Goal: Task Accomplishment & Management: Use online tool/utility

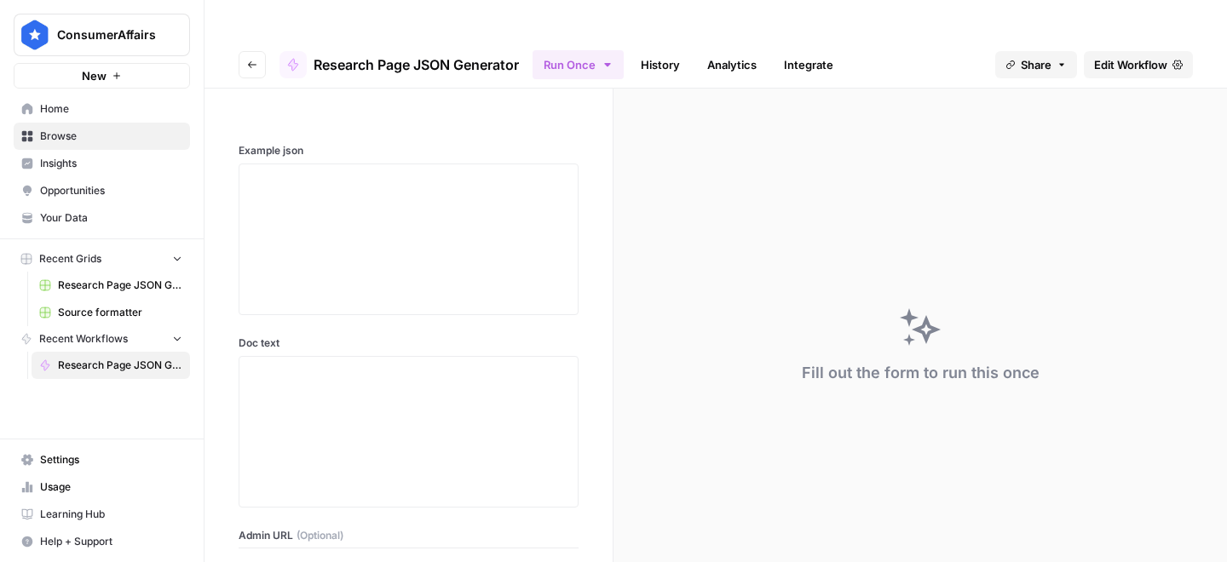
click at [236, 41] on header "Go back Research Page JSON Generator Run Once History Analytics Integrate Share…" at bounding box center [716, 65] width 1023 height 48
click at [256, 51] on button "Go back" at bounding box center [252, 64] width 27 height 27
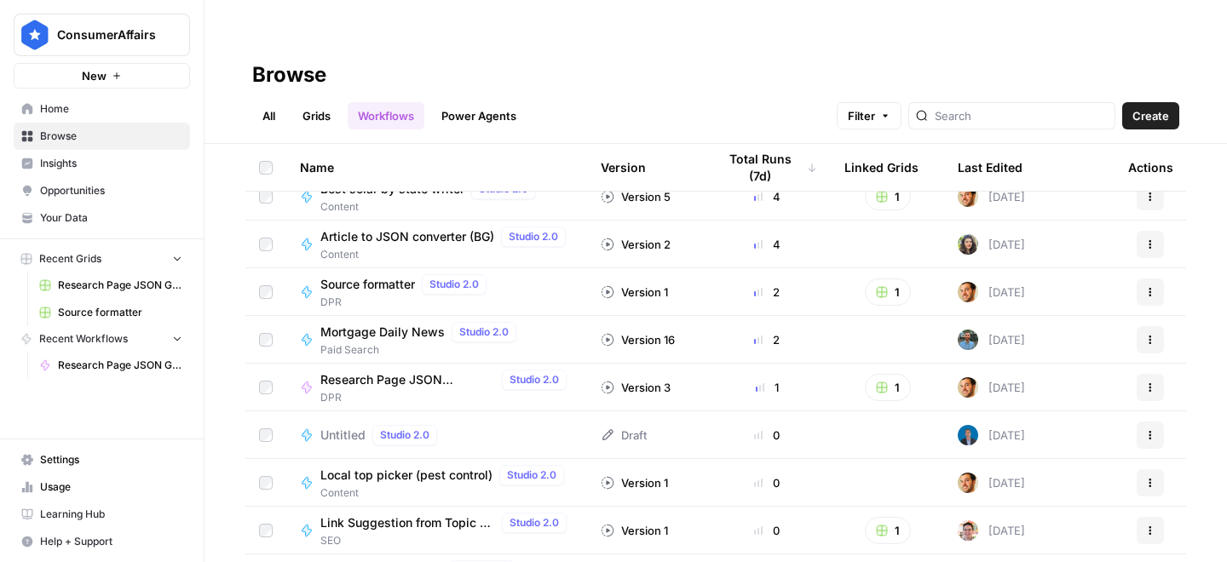
scroll to position [718, 0]
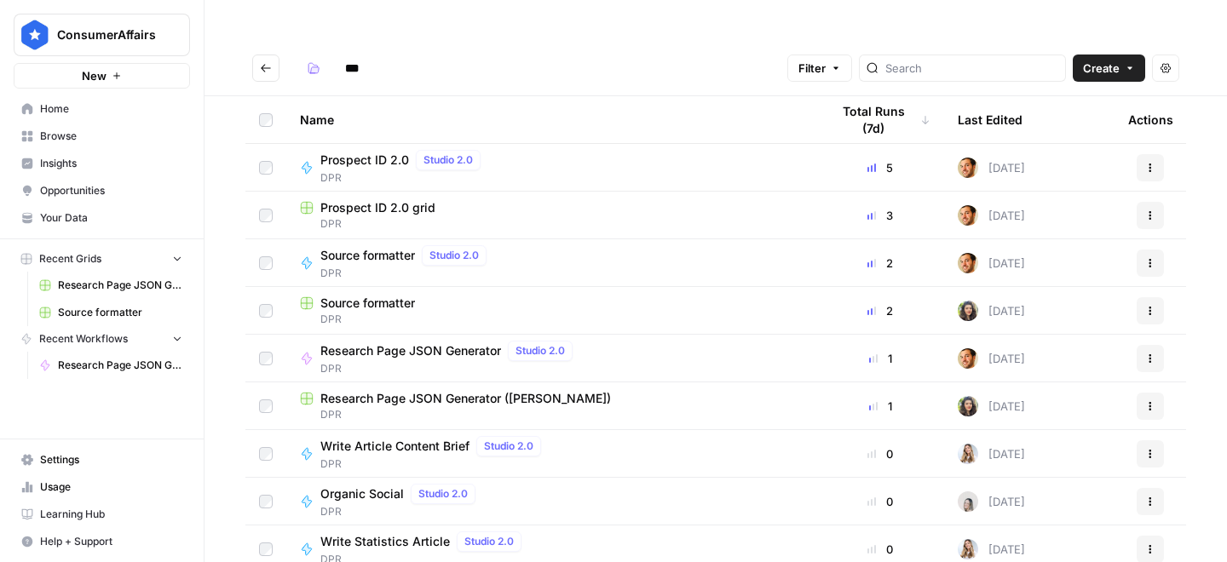
click at [432, 390] on span "Research Page JSON Generator ([PERSON_NAME])" at bounding box center [465, 398] width 291 height 17
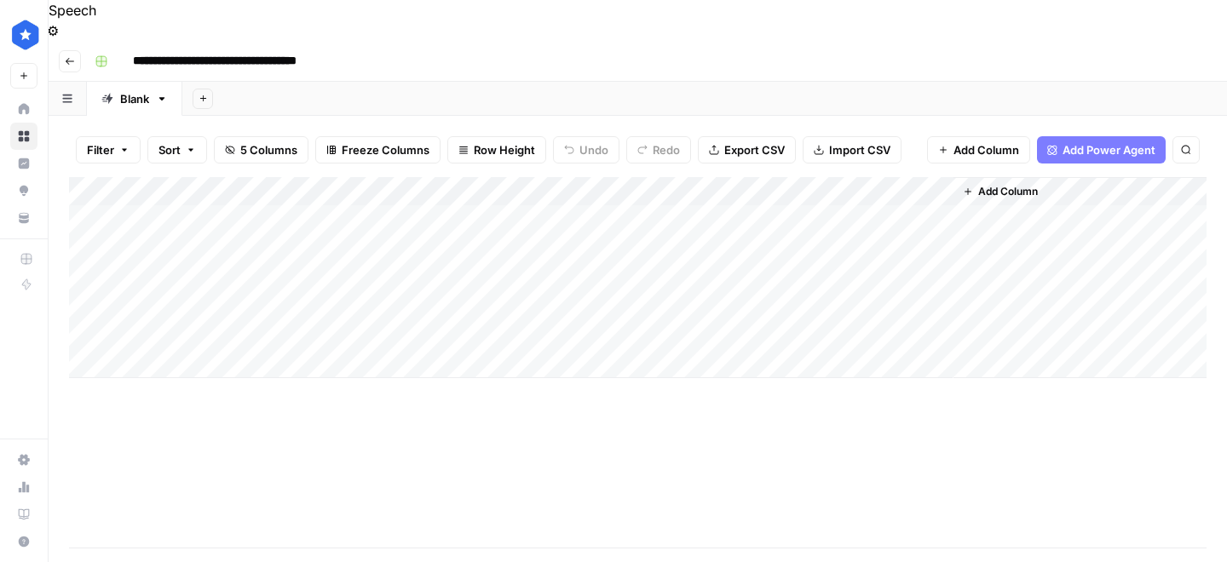
click at [337, 331] on div "Add Column" at bounding box center [638, 277] width 1138 height 201
click at [523, 326] on div "Add Column" at bounding box center [638, 292] width 1138 height 230
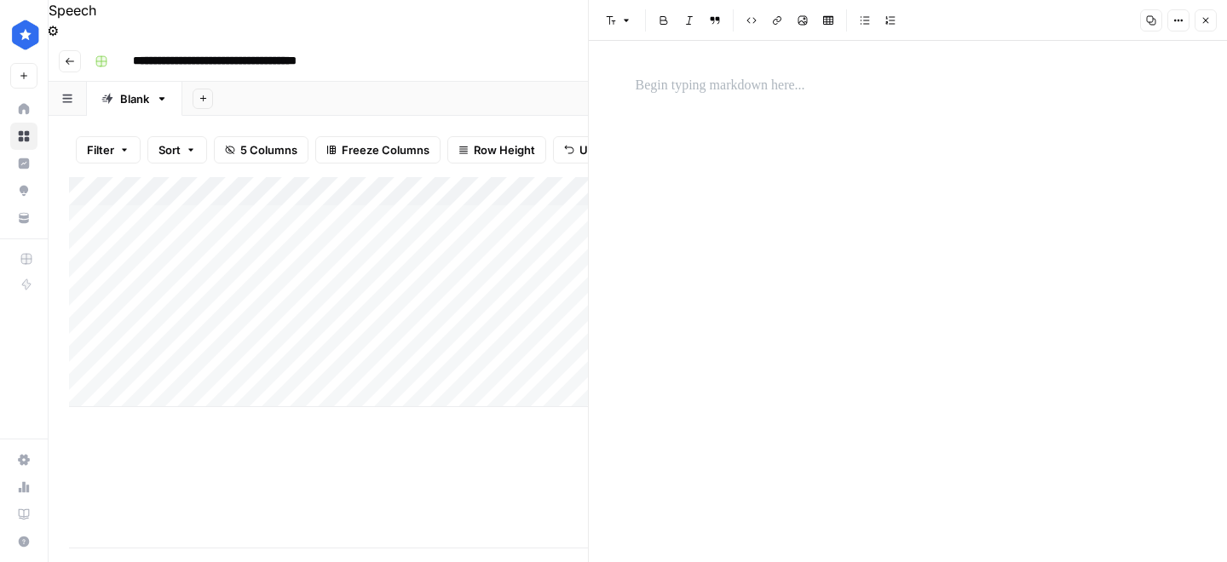
click at [655, 95] on p at bounding box center [908, 86] width 545 height 22
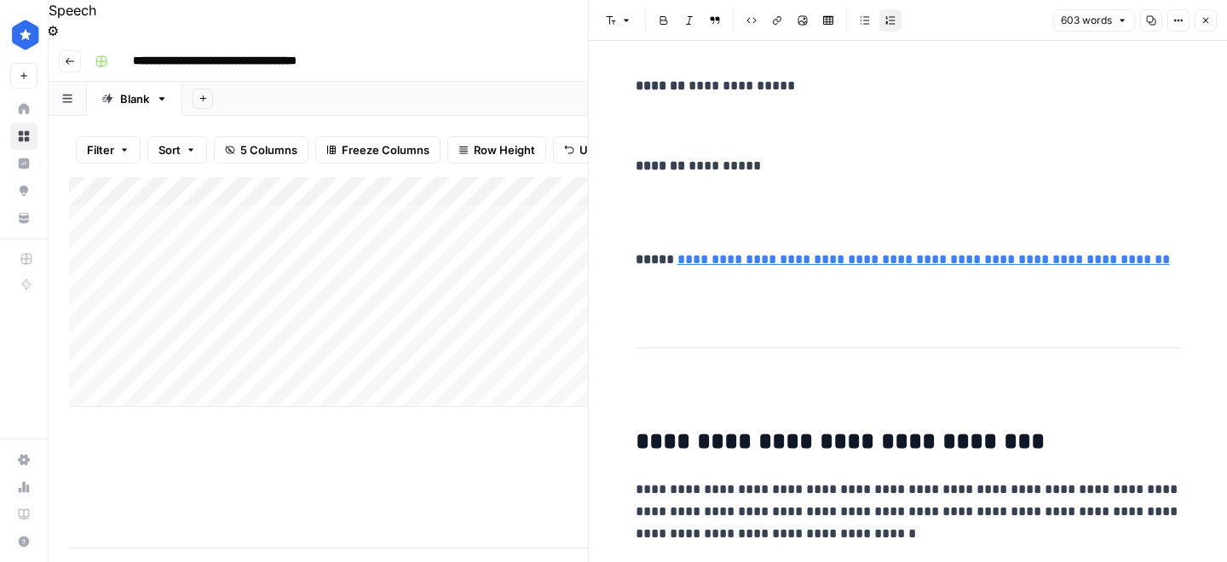
scroll to position [2139, 0]
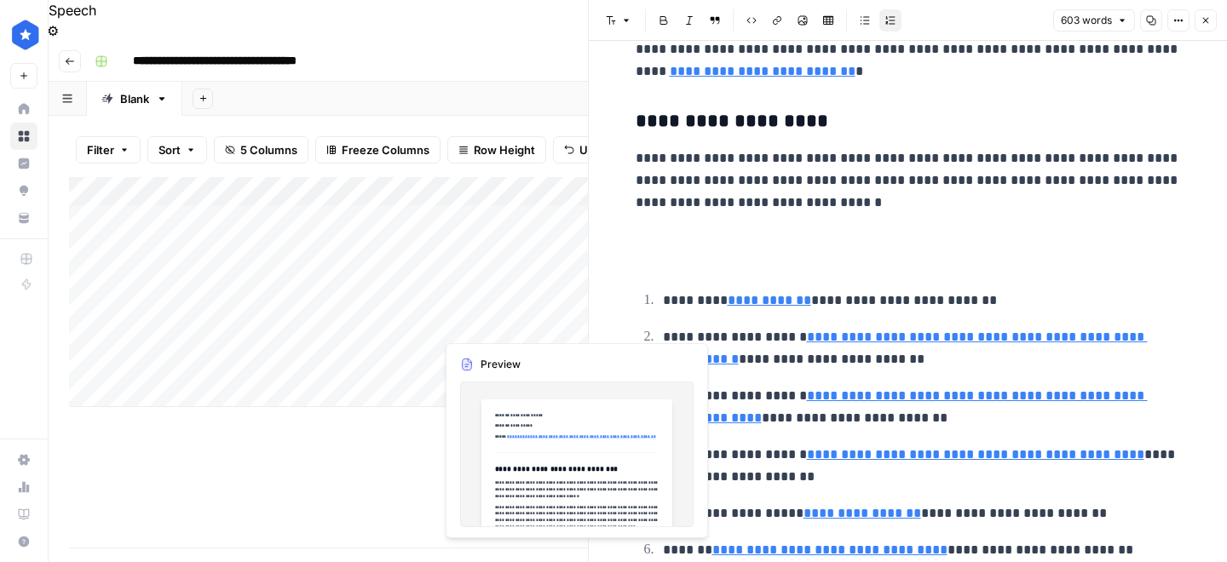
click at [743, 256] on p at bounding box center [908, 250] width 545 height 44
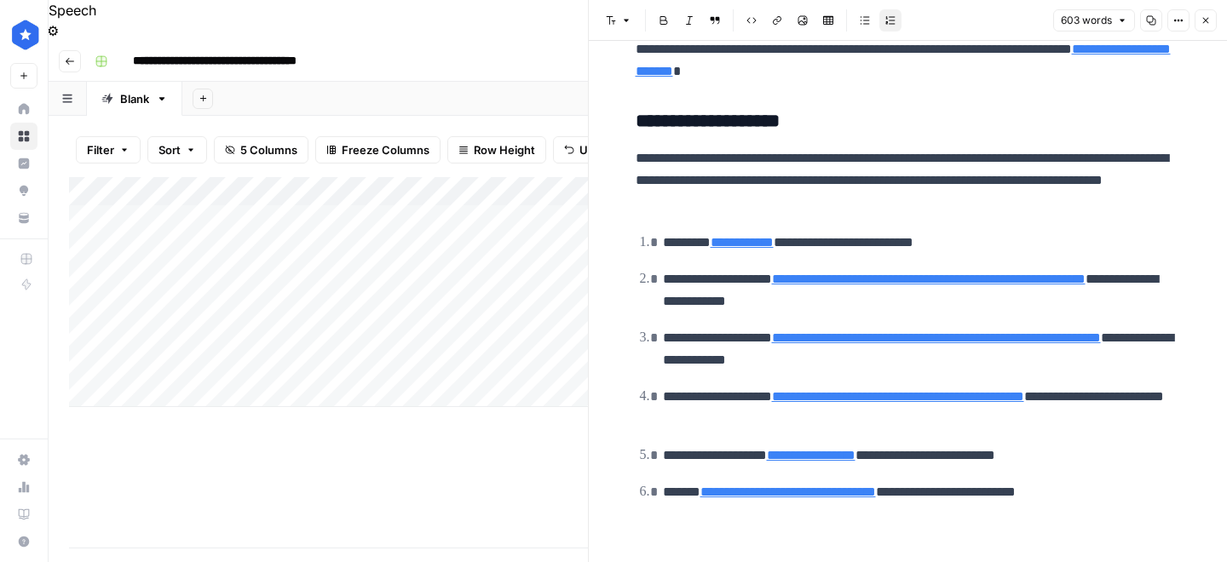
click at [441, 425] on div "Add Column" at bounding box center [328, 362] width 519 height 371
click at [373, 323] on div "Add Column" at bounding box center [328, 292] width 519 height 230
click at [340, 291] on div "Add Column" at bounding box center [328, 292] width 519 height 230
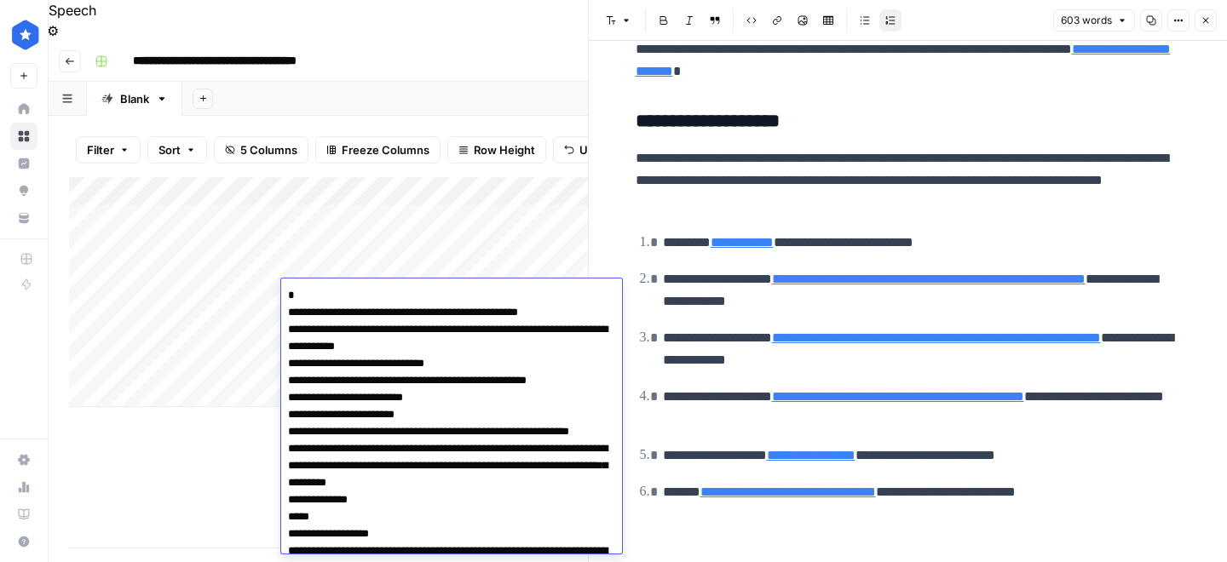
scroll to position [7253, 0]
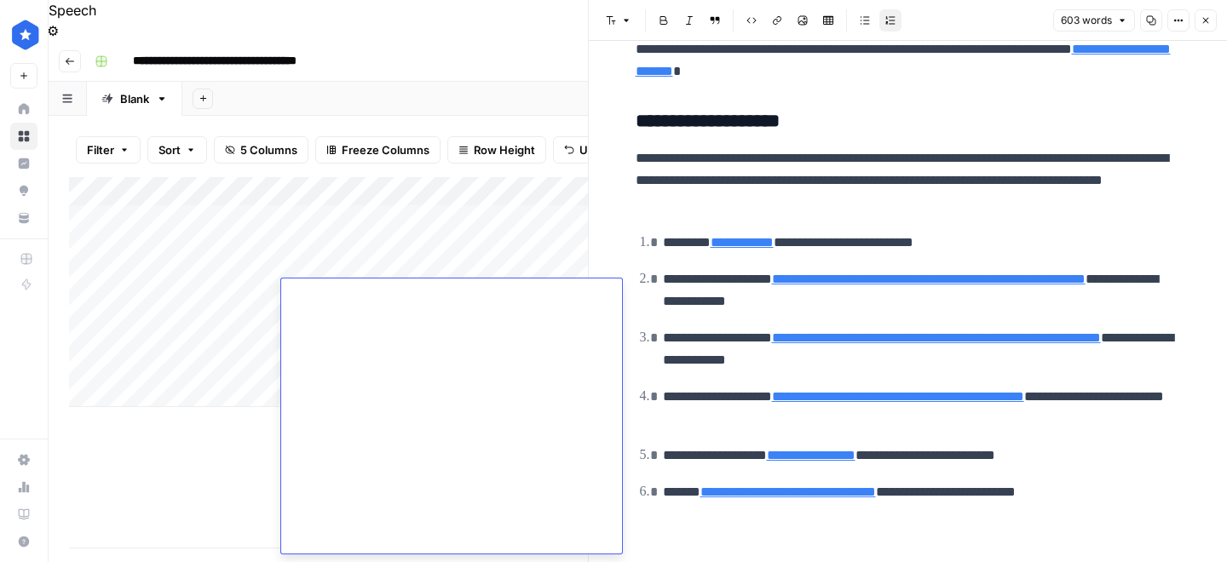
click at [169, 457] on div "Add Column" at bounding box center [328, 362] width 519 height 371
click at [330, 328] on div "Add Column" at bounding box center [328, 292] width 519 height 230
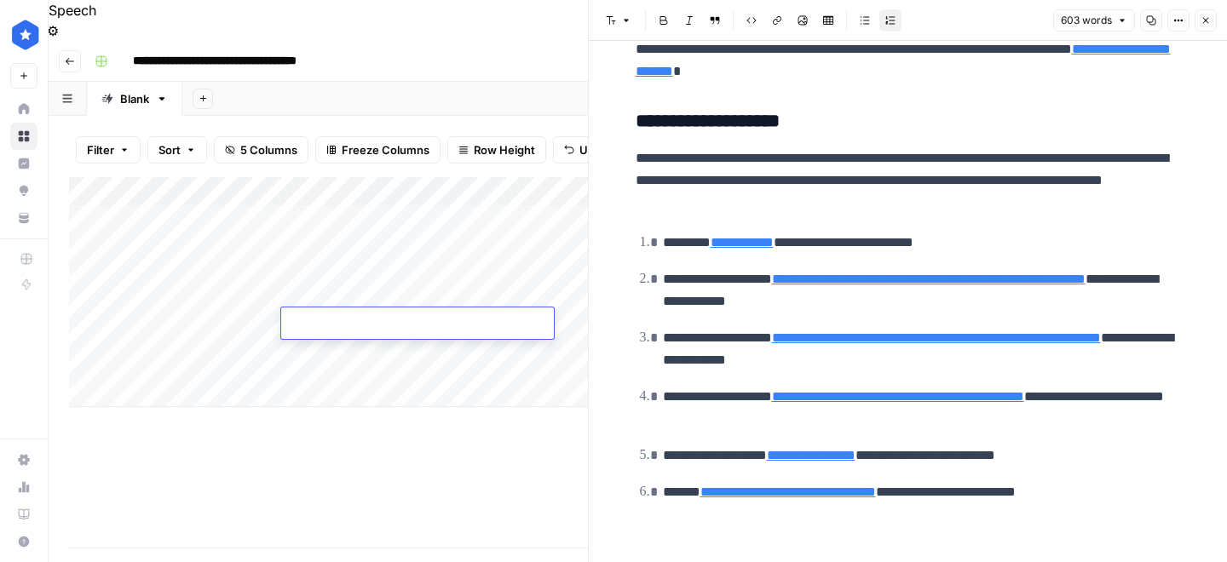
type textarea "**********"
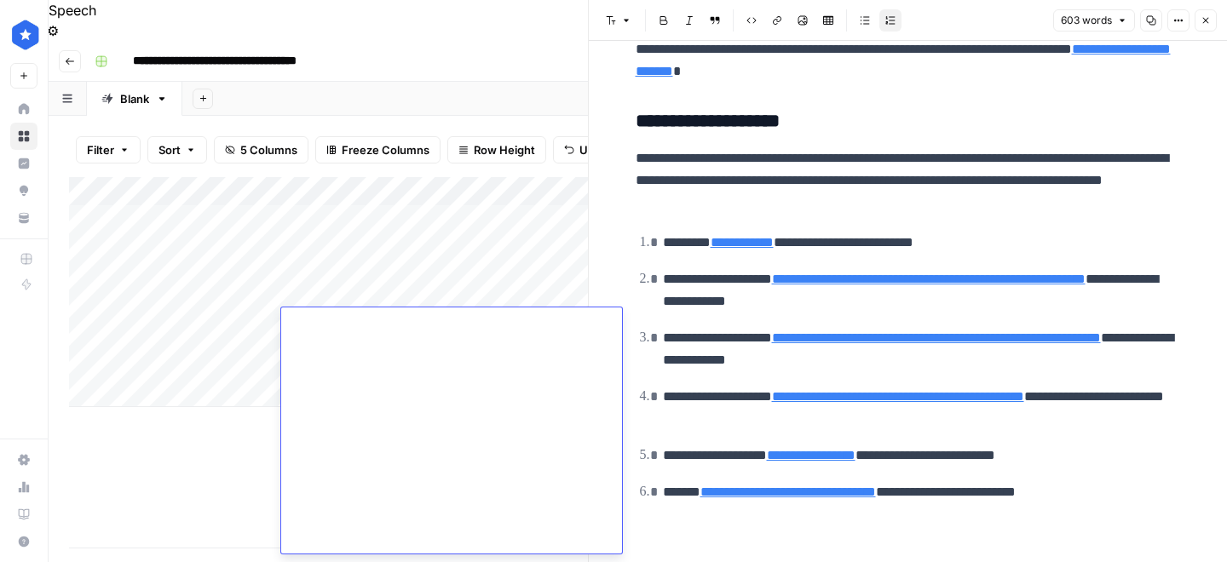
click at [199, 416] on div "Add Column" at bounding box center [328, 362] width 519 height 371
click at [225, 327] on div "Add Column" at bounding box center [328, 292] width 519 height 230
click at [202, 327] on div "Add Column" at bounding box center [328, 292] width 519 height 230
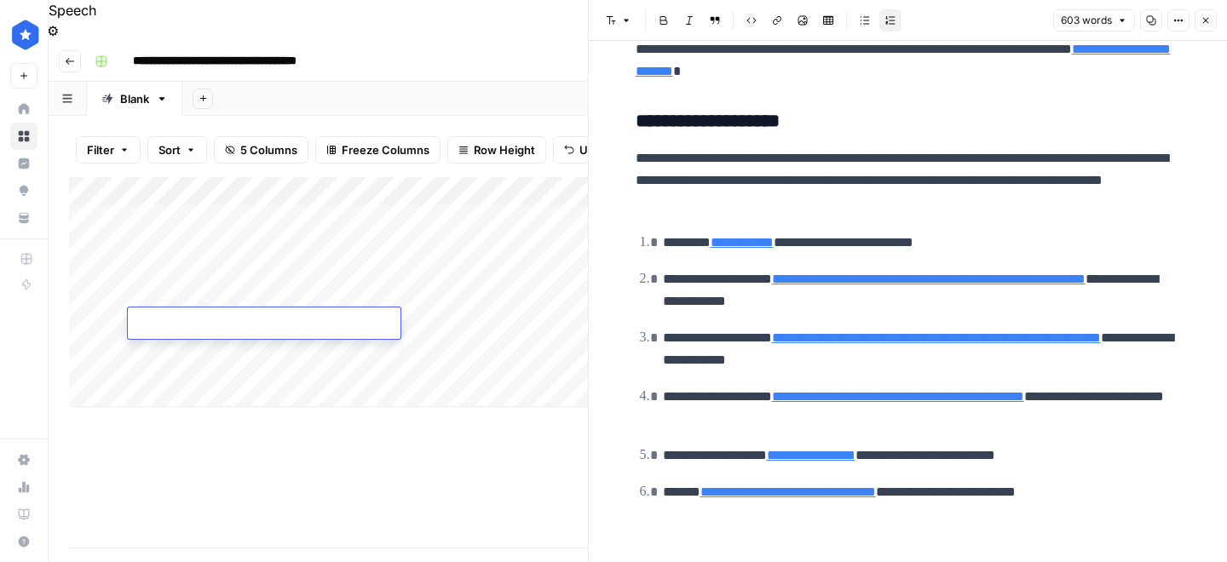
type textarea "**********"
click at [362, 427] on div "Add Column" at bounding box center [328, 362] width 519 height 371
click at [1208, 23] on icon "button" at bounding box center [1206, 20] width 10 height 10
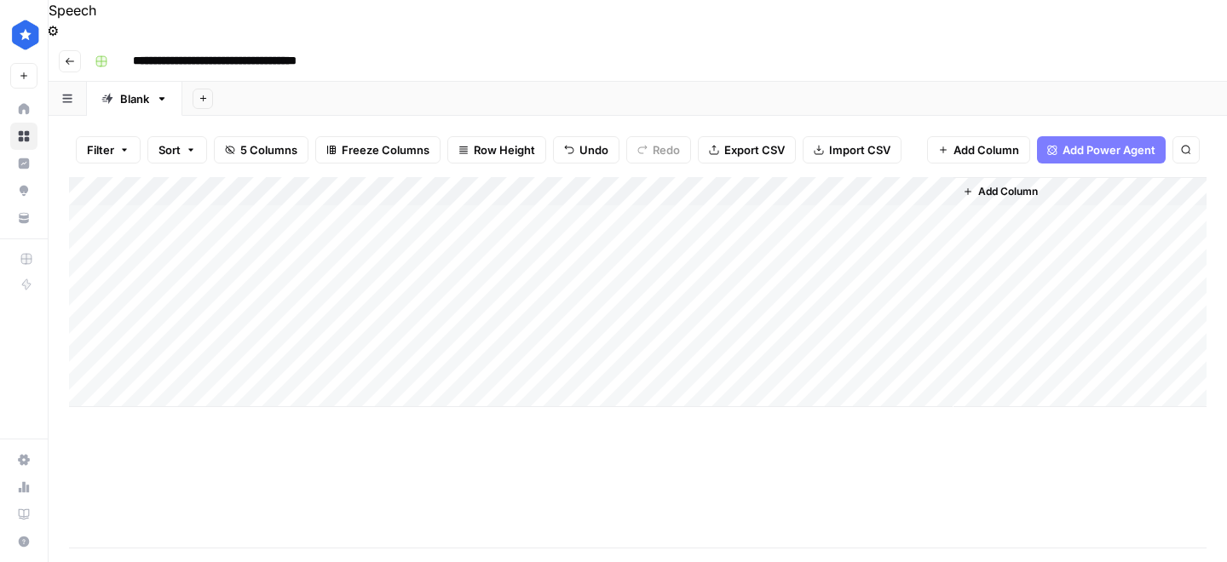
click at [718, 331] on div "Add Column" at bounding box center [638, 292] width 1138 height 230
click at [929, 319] on div "Add Column" at bounding box center [638, 292] width 1138 height 230
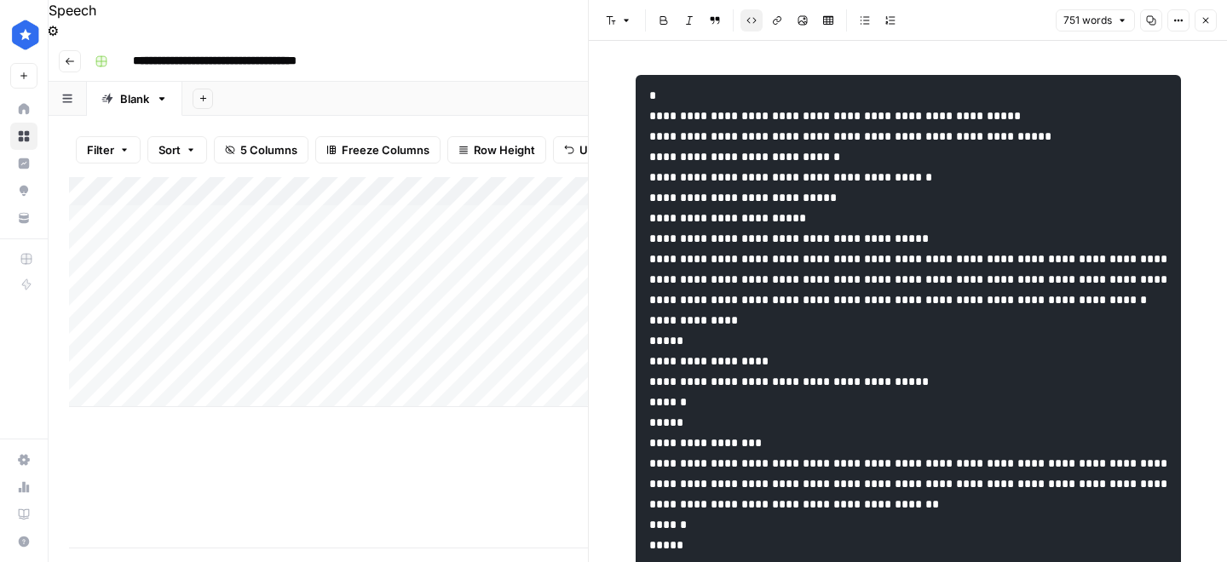
drag, startPoint x: 697, startPoint y: 124, endPoint x: 732, endPoint y: 199, distance: 82.0
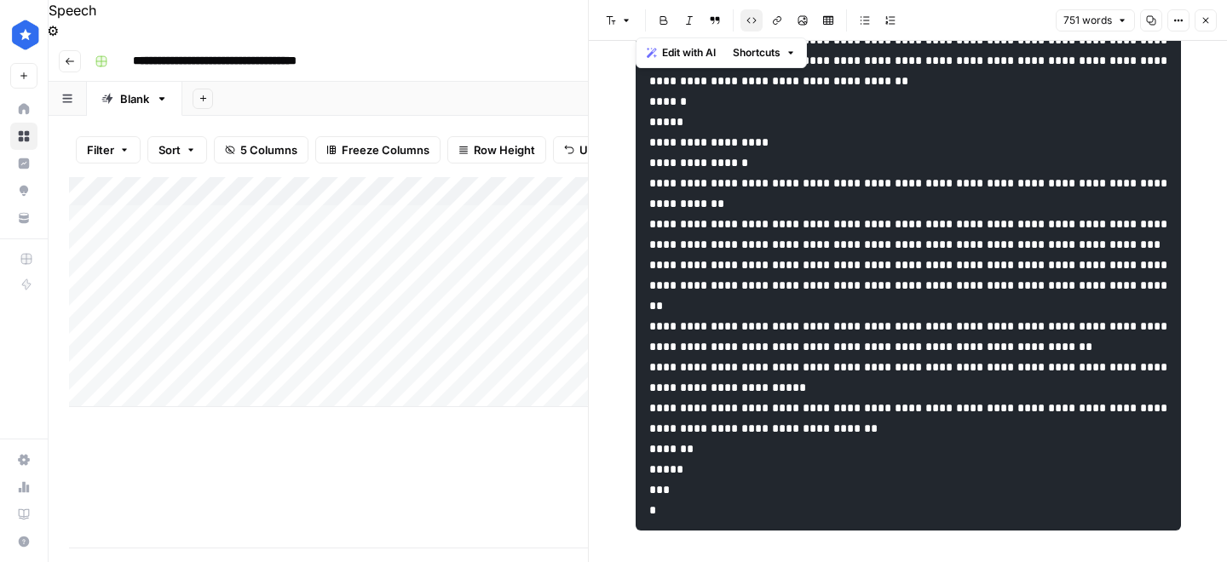
scroll to position [2581, 0]
